Goal: Check status

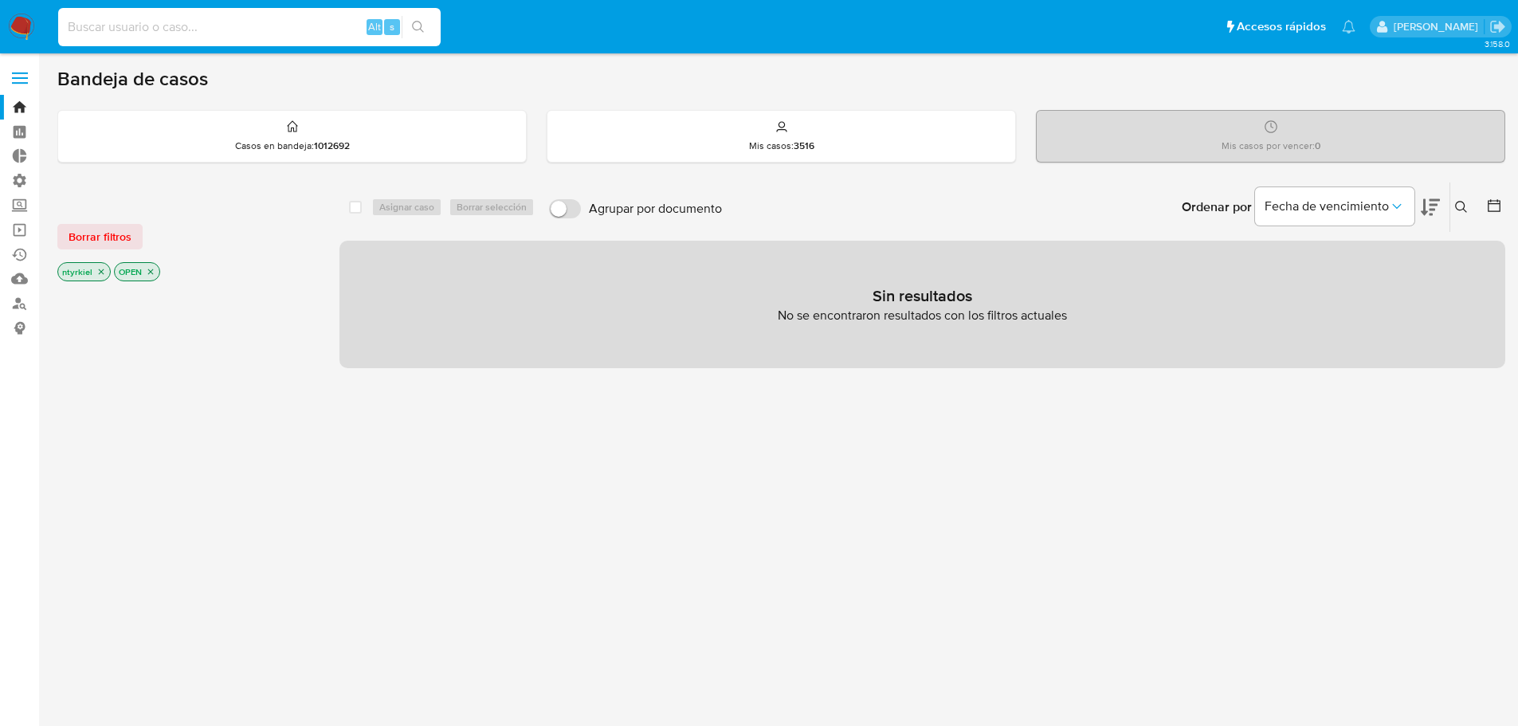
click at [119, 26] on input at bounding box center [249, 27] width 382 height 21
paste input "1305491060"
type input "1305491060"
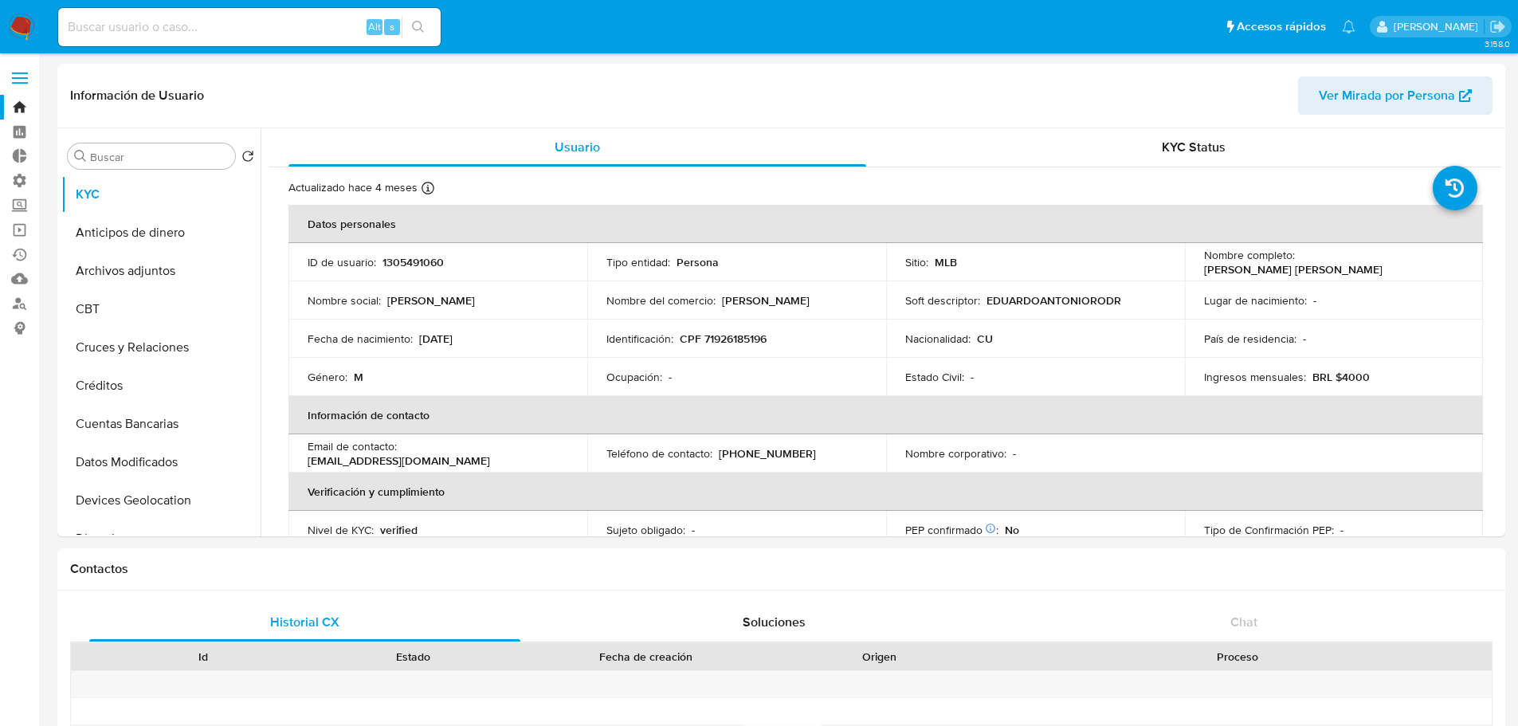
select select "10"
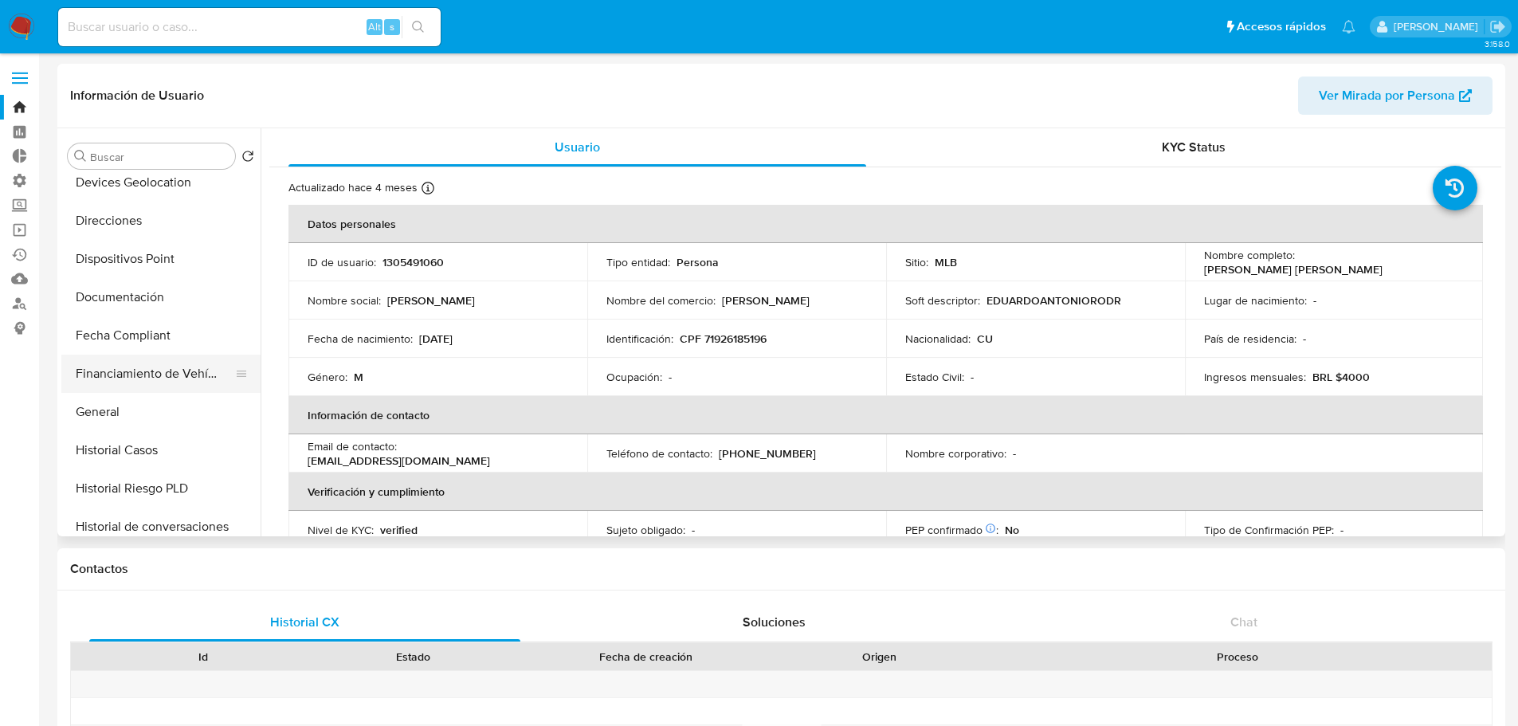
scroll to position [319, 0]
click at [147, 438] on button "Historial Casos" at bounding box center [154, 449] width 186 height 38
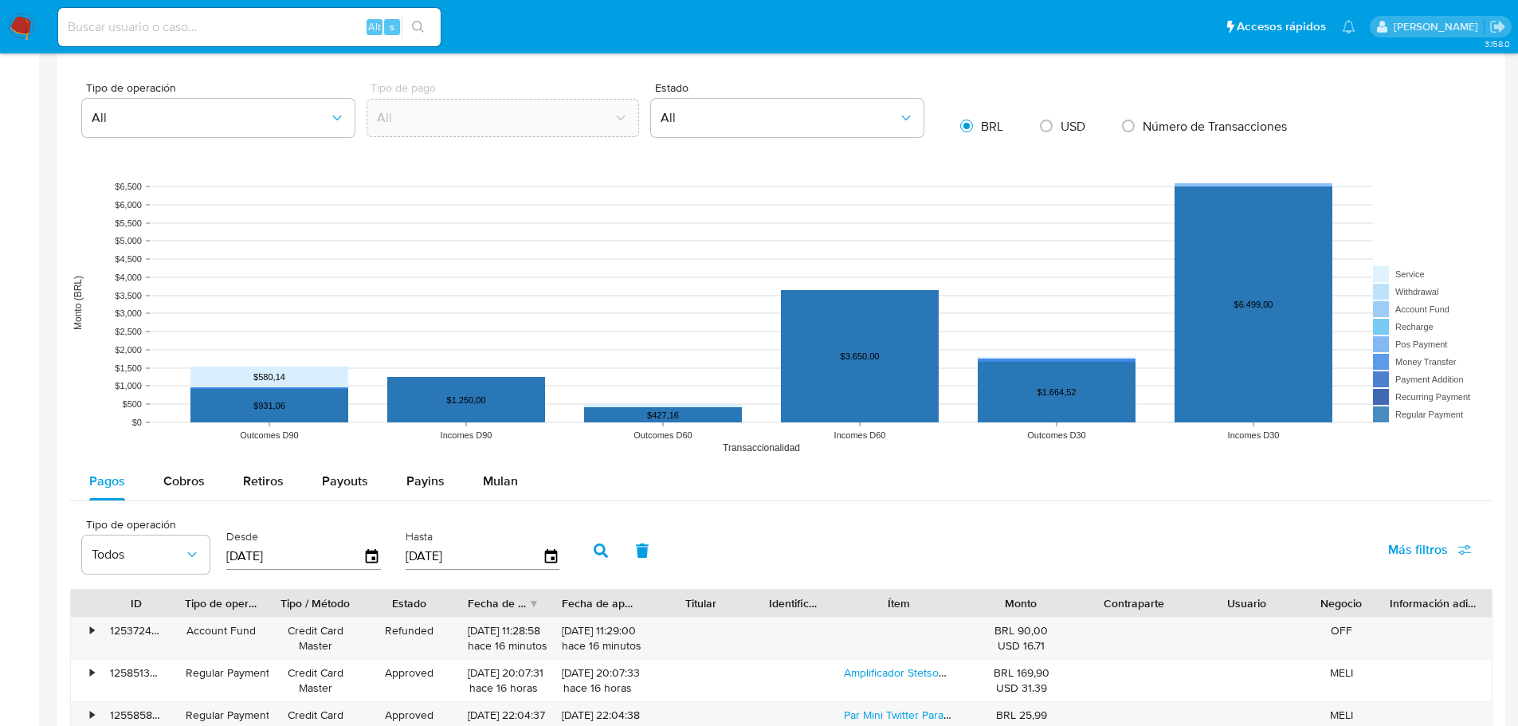
scroll to position [1195, 0]
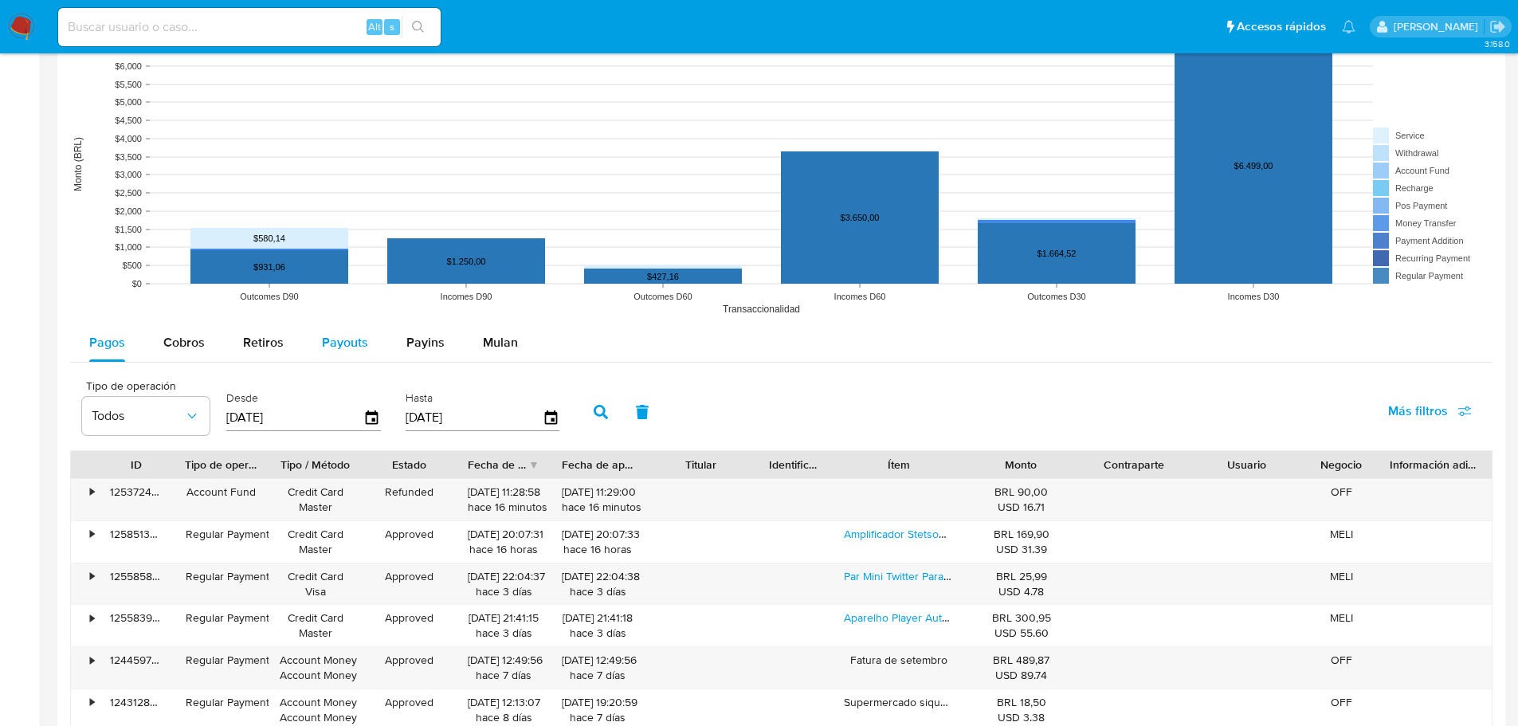
click at [336, 337] on span "Payouts" at bounding box center [345, 342] width 46 height 18
select select "10"
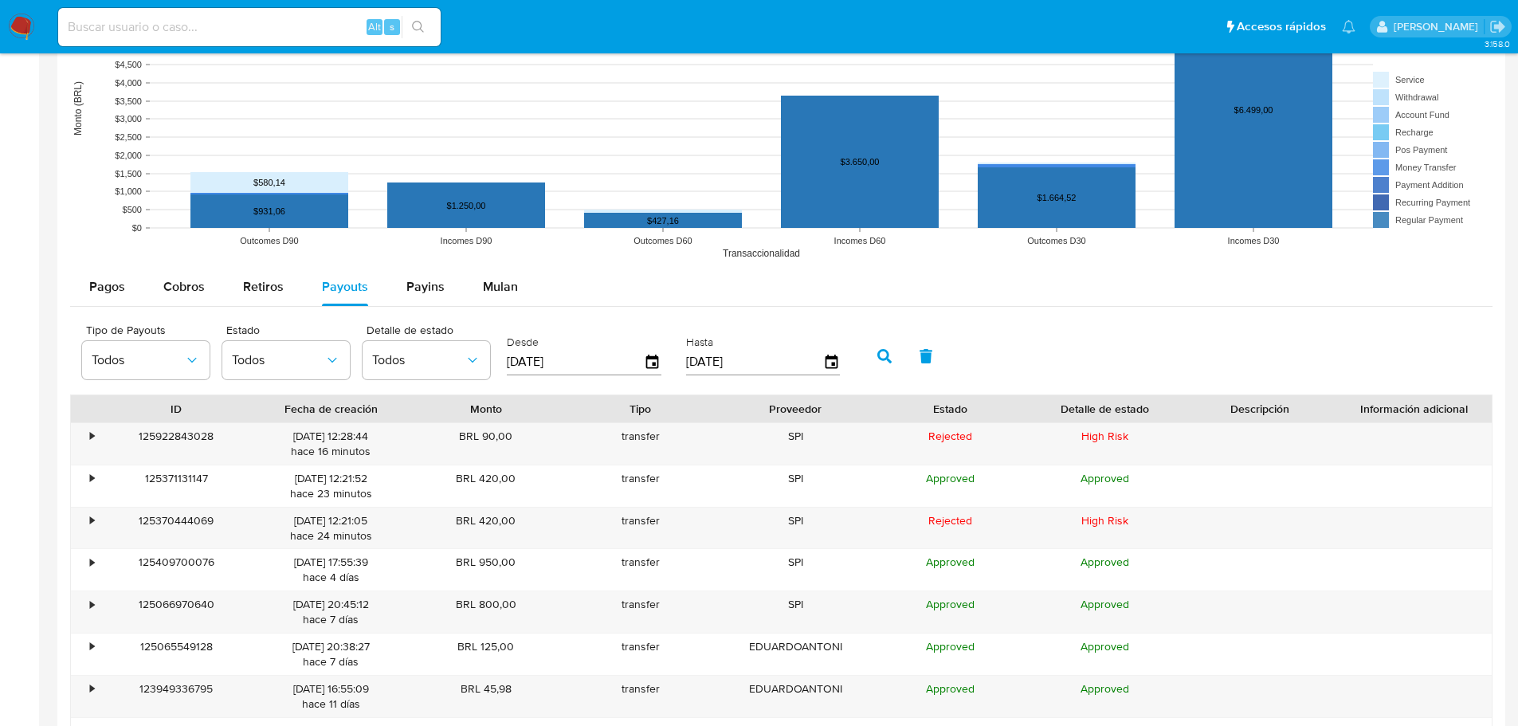
scroll to position [1275, 0]
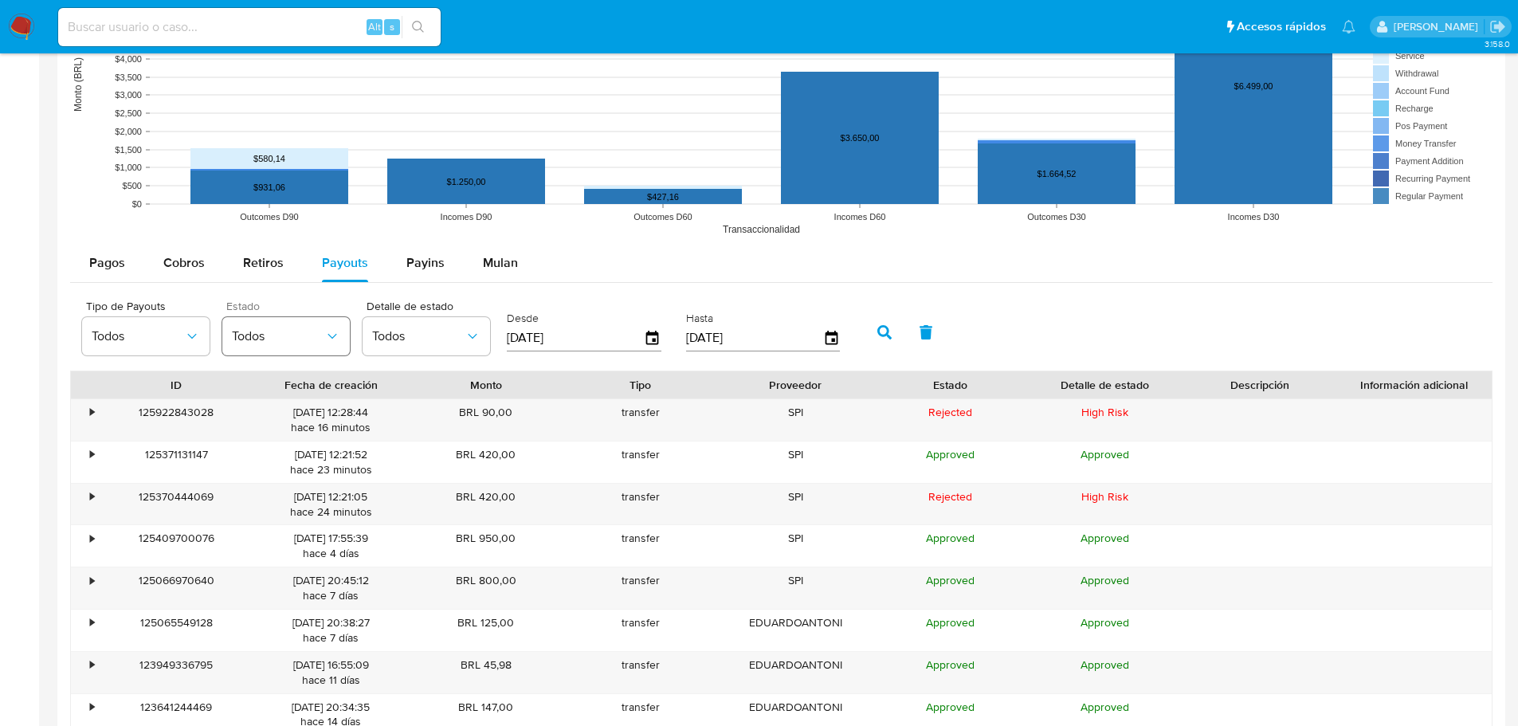
click at [284, 344] on button "Todos" at bounding box center [285, 336] width 127 height 38
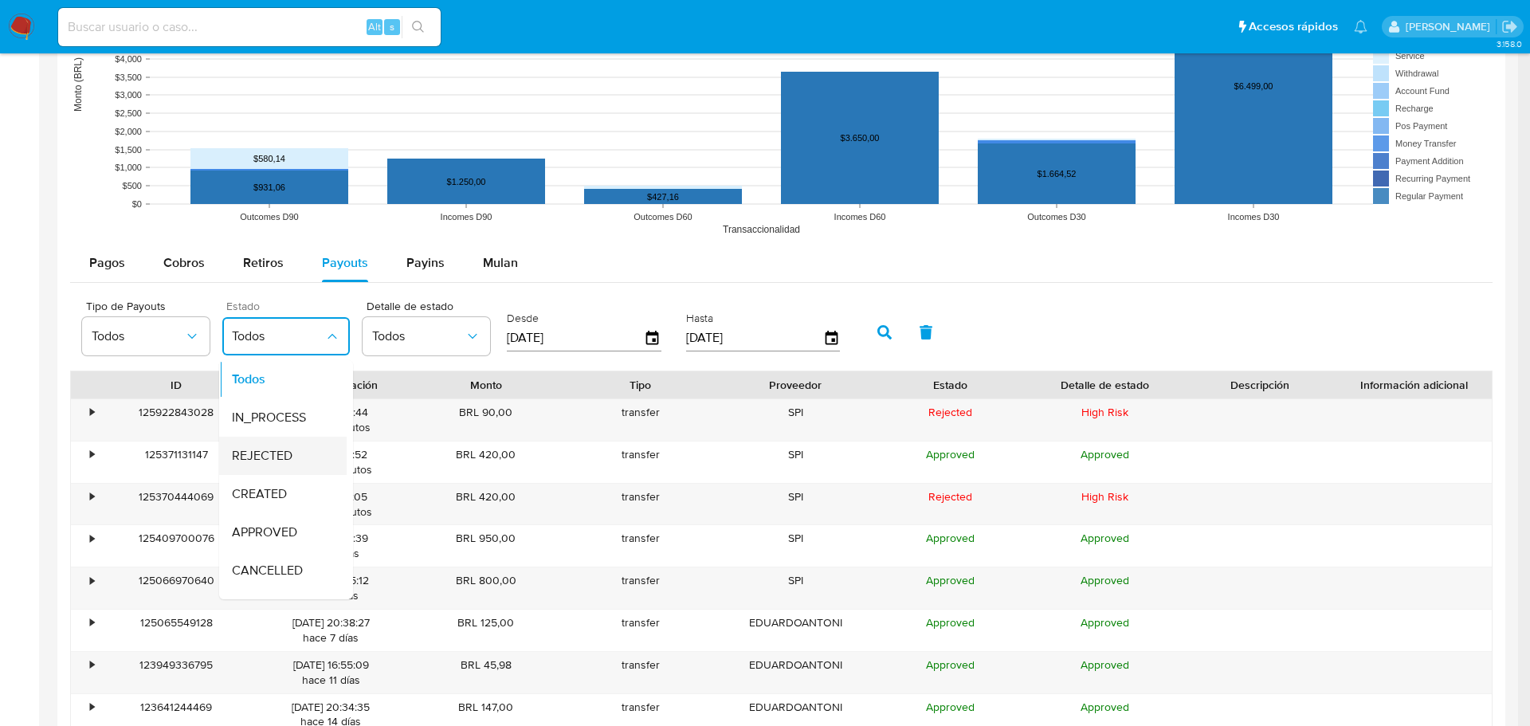
click at [258, 455] on span "REJECTED" at bounding box center [262, 456] width 61 height 16
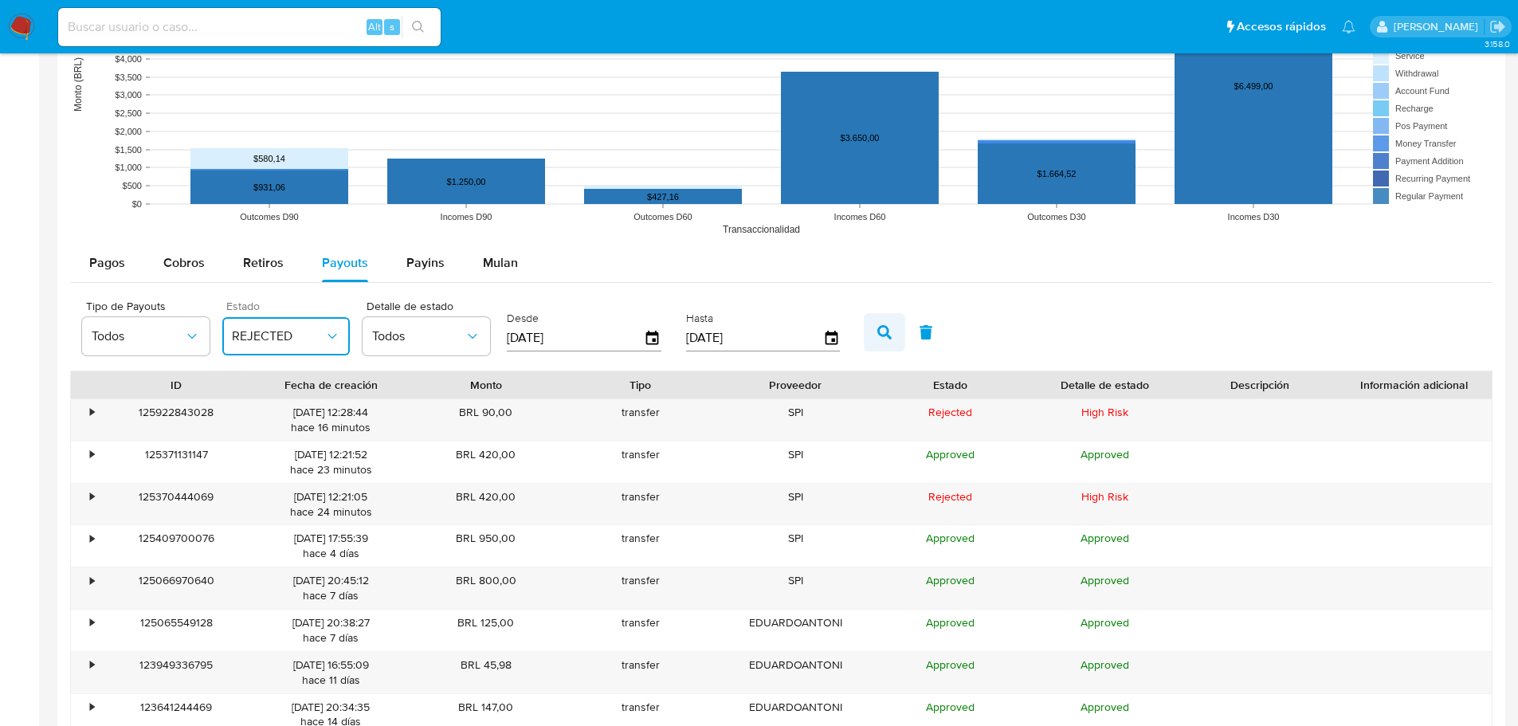
click at [890, 329] on icon "button" at bounding box center [884, 332] width 14 height 14
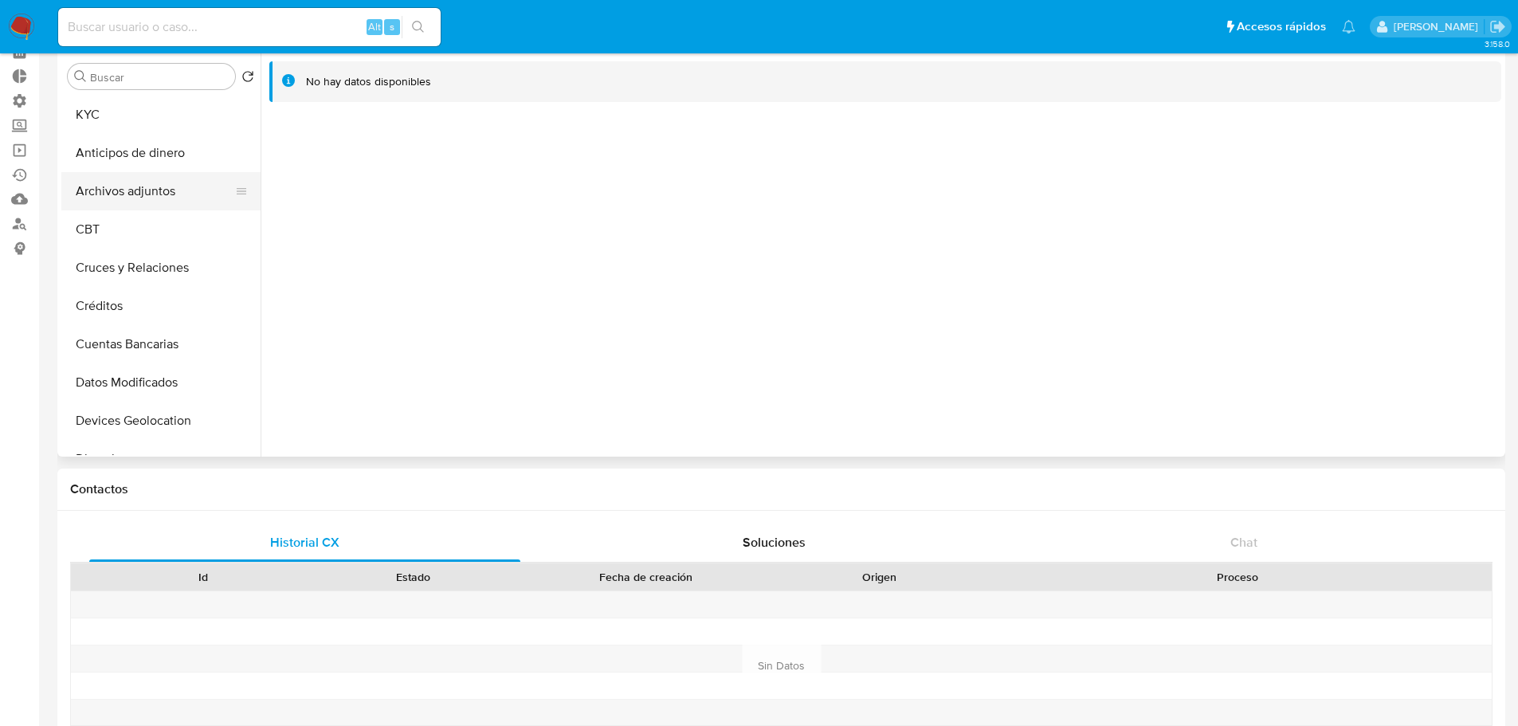
scroll to position [0, 0]
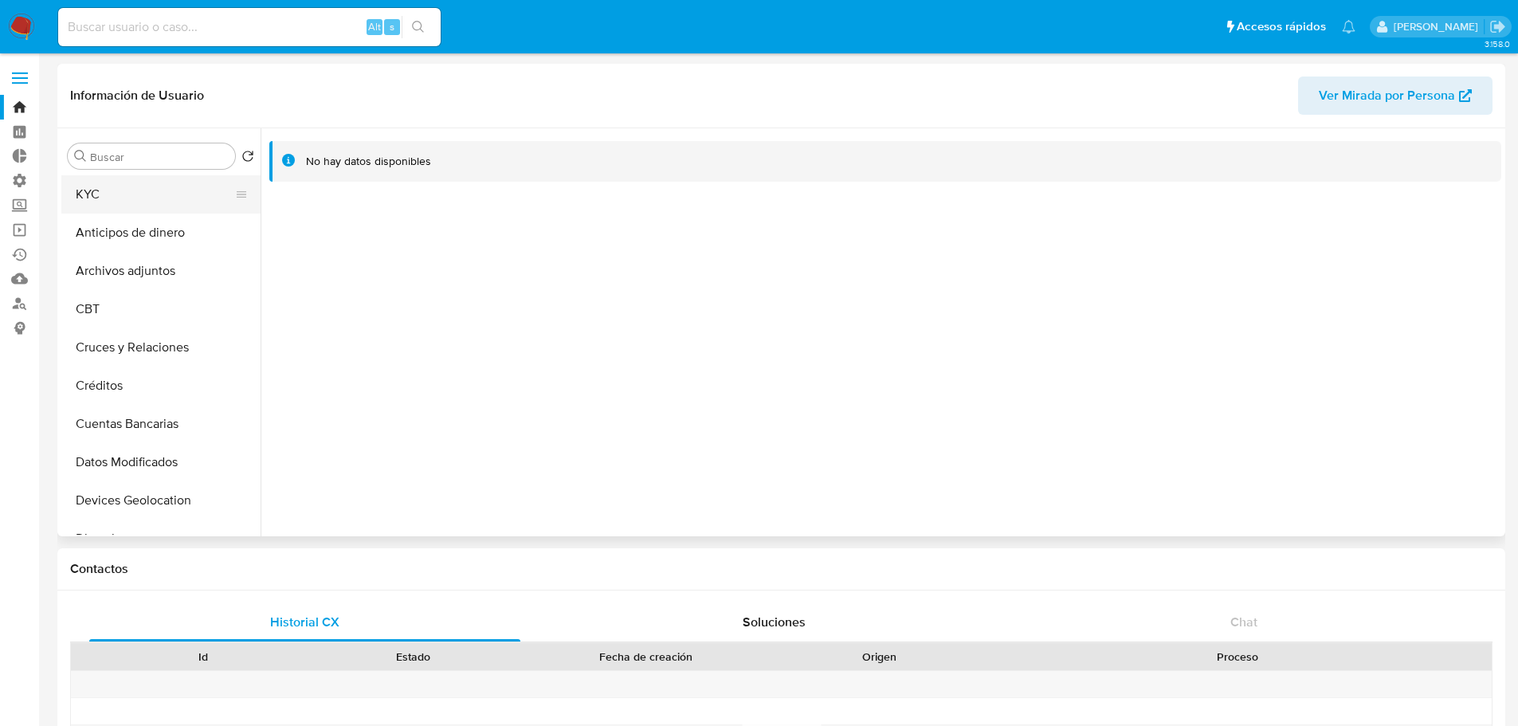
click at [103, 203] on button "KYC" at bounding box center [154, 194] width 186 height 38
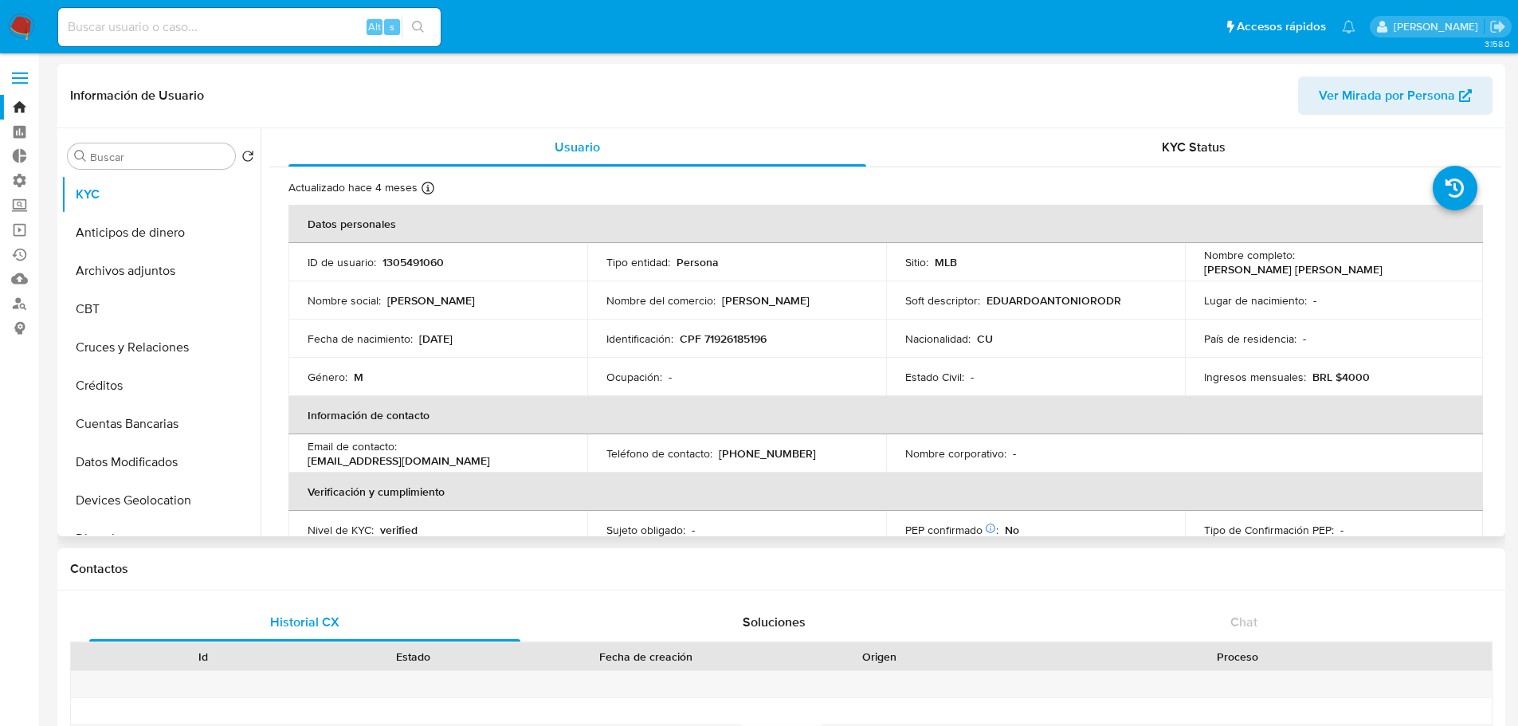
click at [424, 269] on p "1305491060" at bounding box center [412, 262] width 61 height 14
copy p "1305491060"
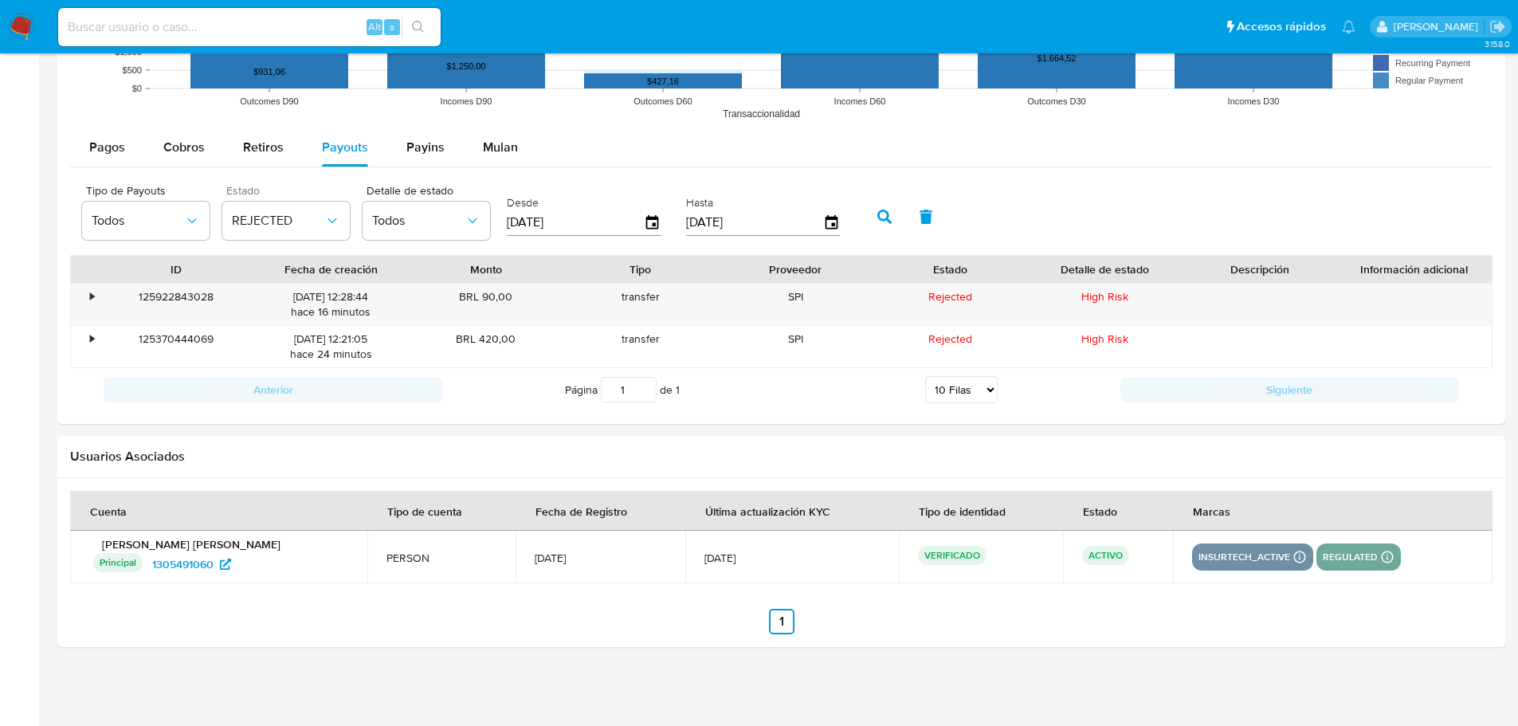
scroll to position [1151, 0]
